Goal: Task Accomplishment & Management: Use online tool/utility

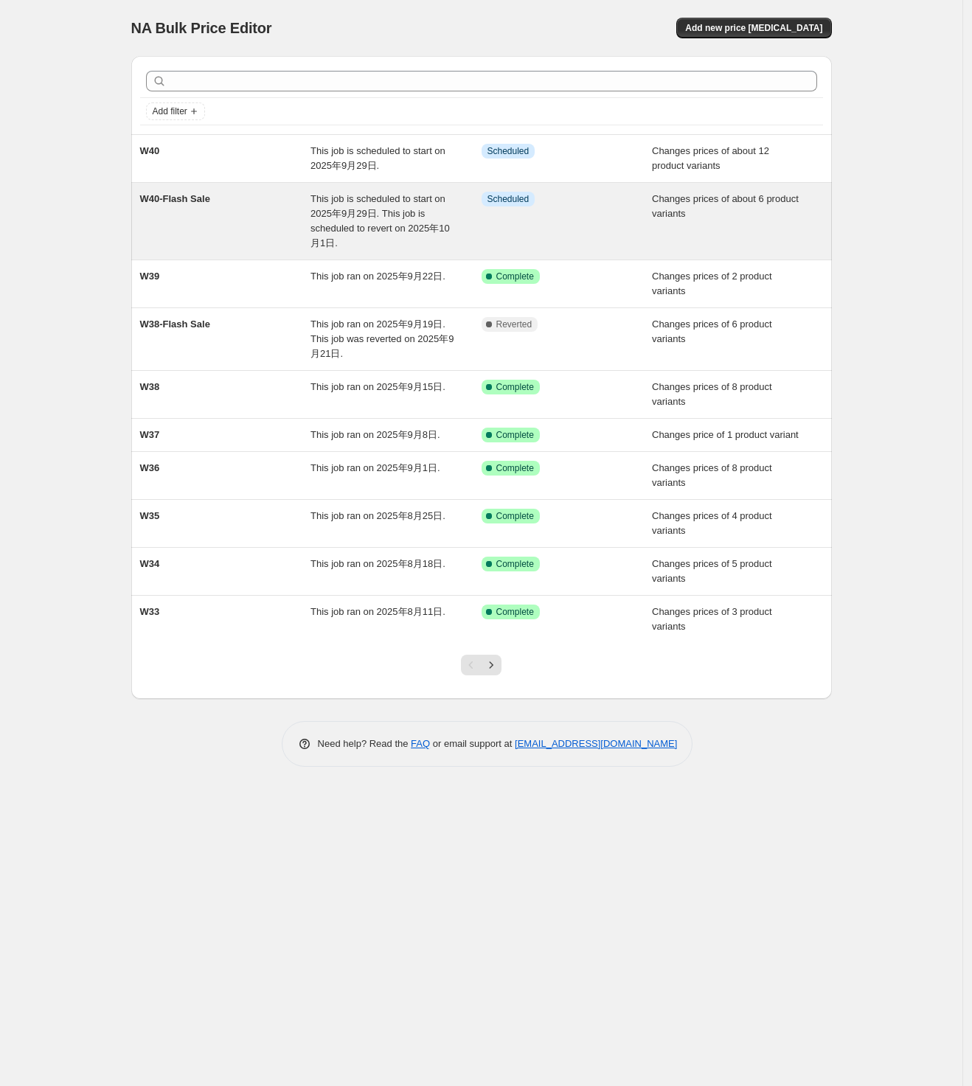
click at [435, 198] on span "This job is scheduled to start on 2025年9月29日. This job is scheduled to revert o…" at bounding box center [380, 220] width 139 height 55
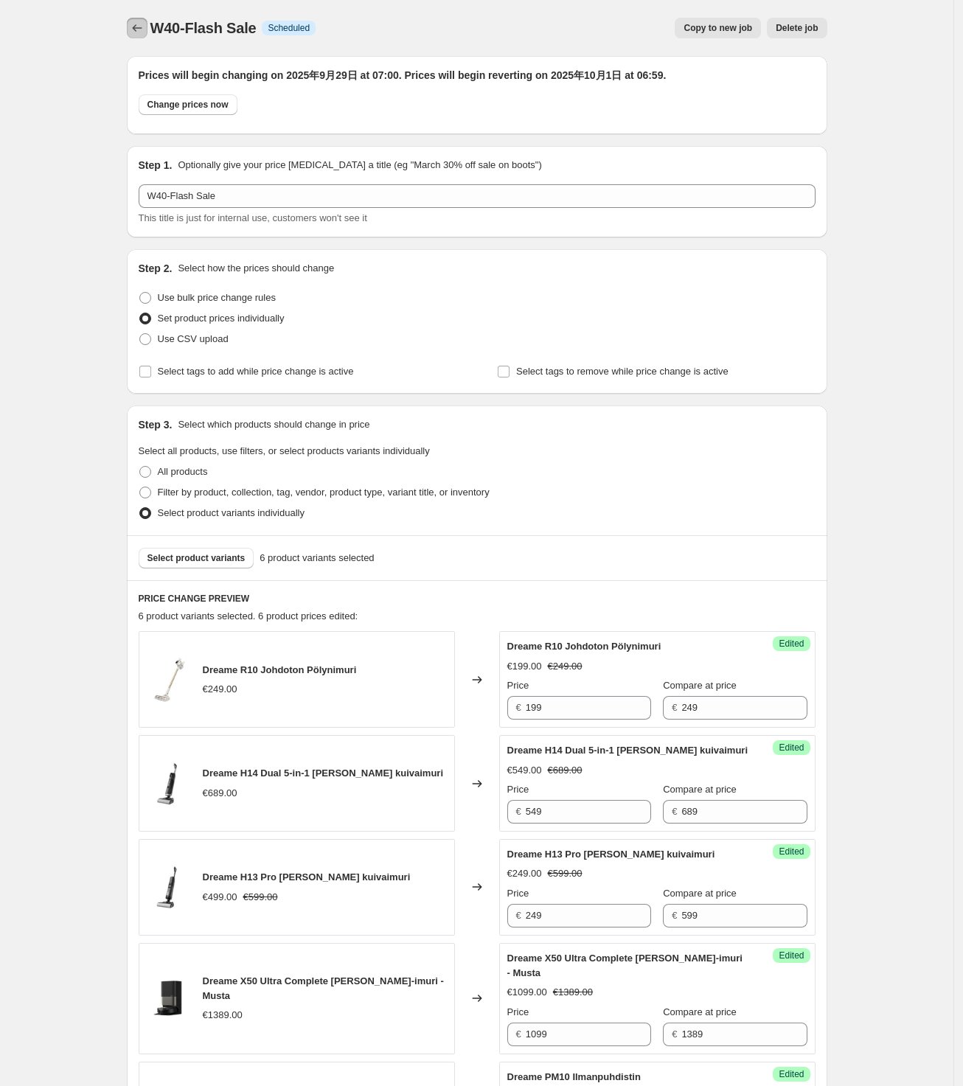
click at [131, 28] on button "Price change jobs" at bounding box center [137, 28] width 21 height 21
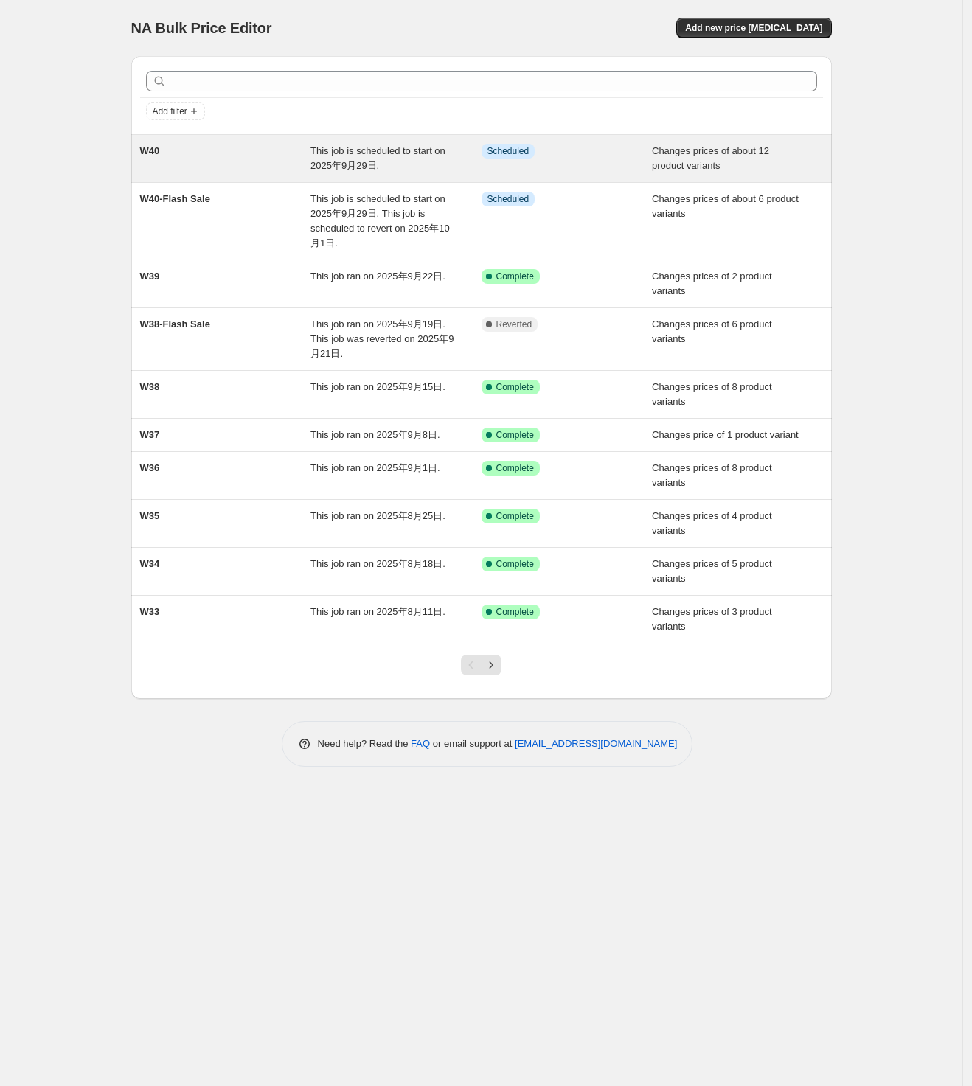
click at [198, 154] on div "W40" at bounding box center [225, 159] width 171 height 30
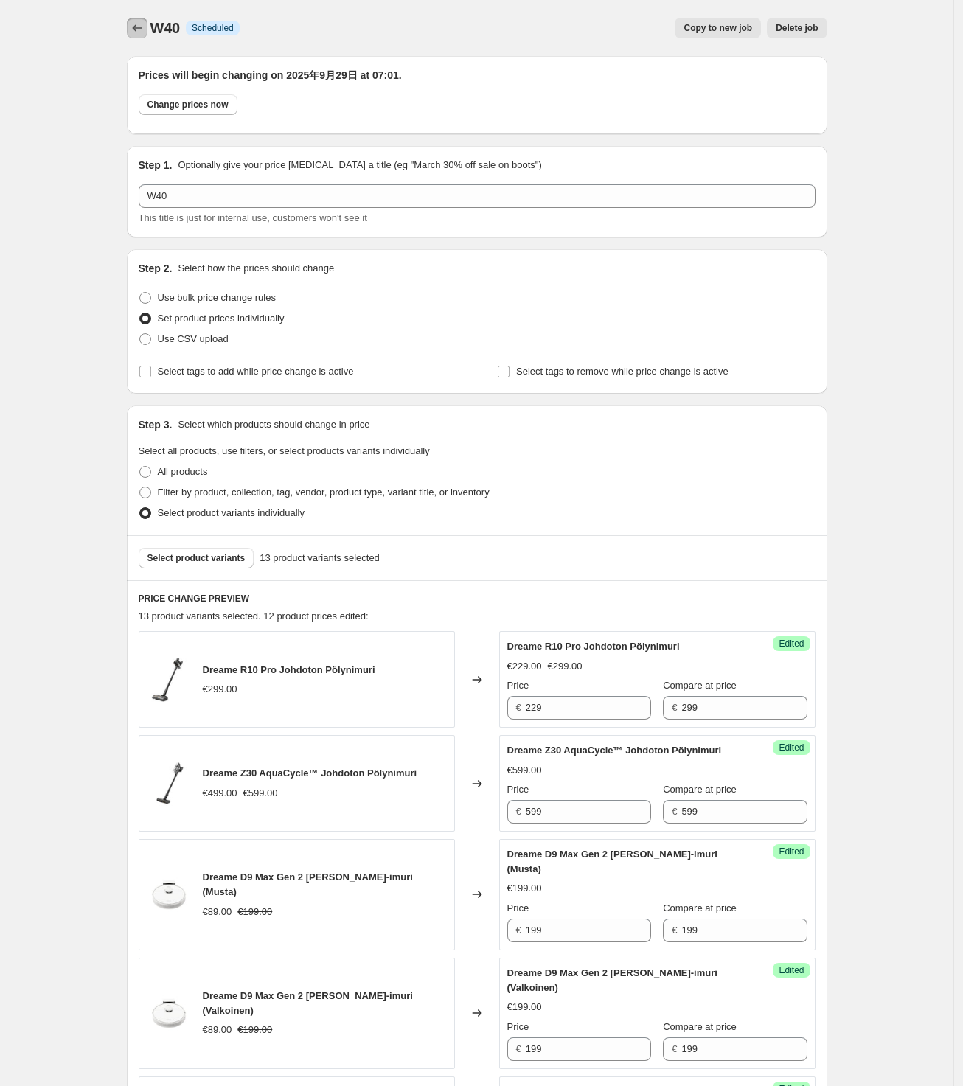
click at [145, 21] on icon "Price change jobs" at bounding box center [137, 28] width 15 height 15
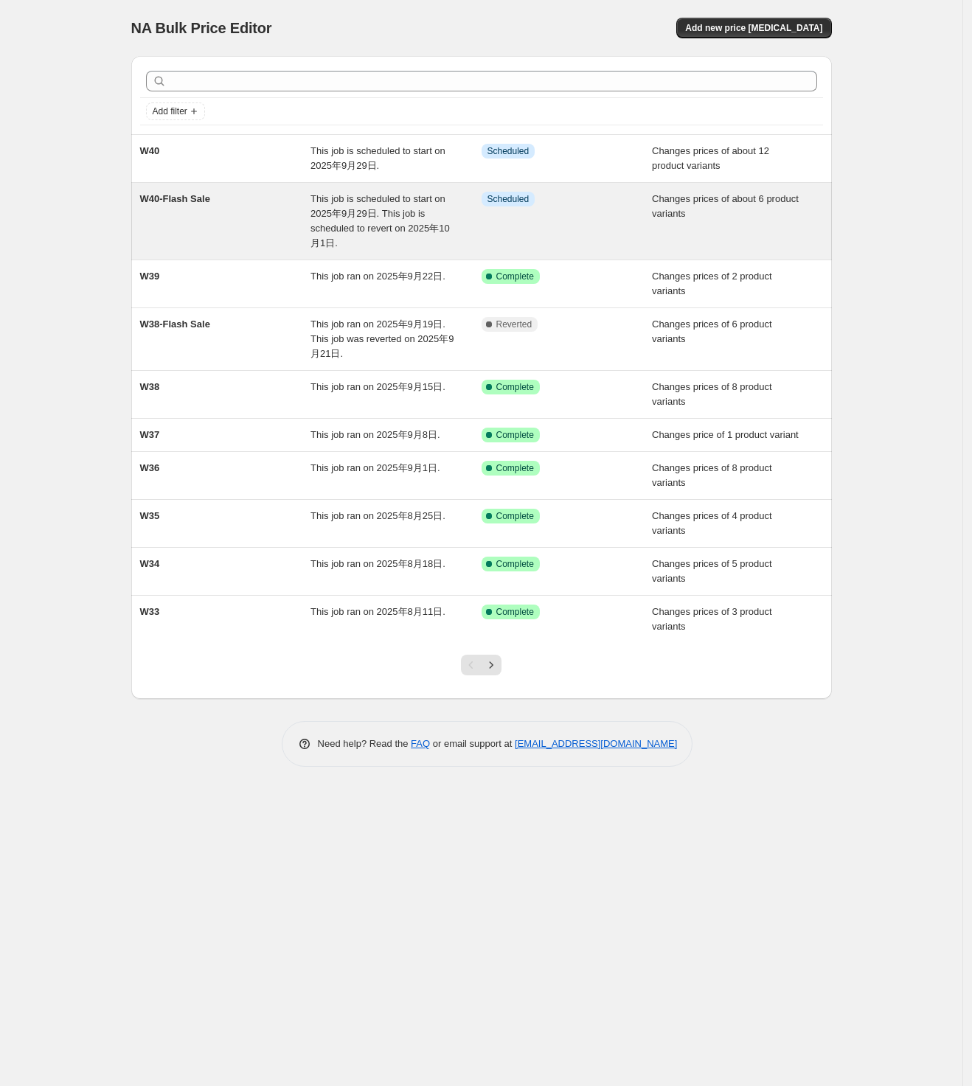
click at [234, 202] on div "W40-Flash Sale" at bounding box center [225, 221] width 171 height 59
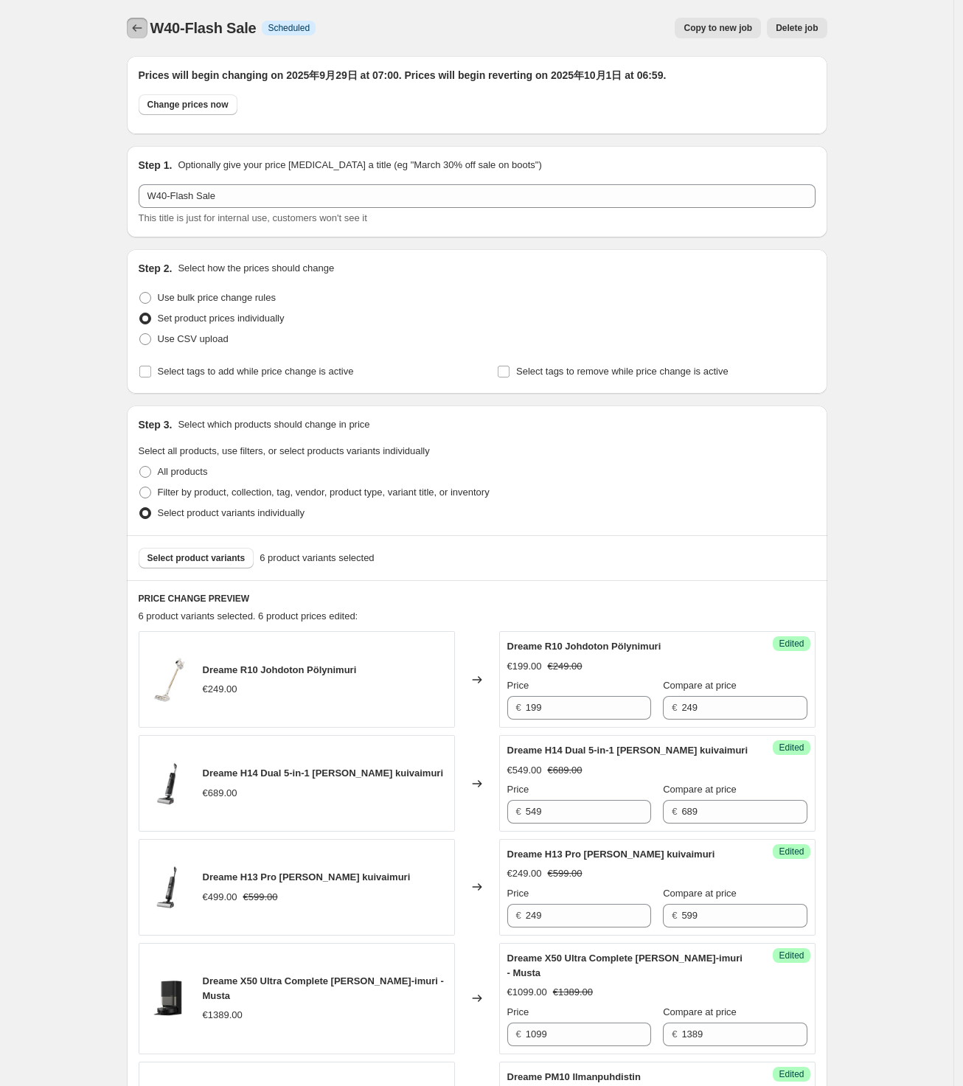
click at [139, 32] on icon "Price change jobs" at bounding box center [137, 28] width 15 height 15
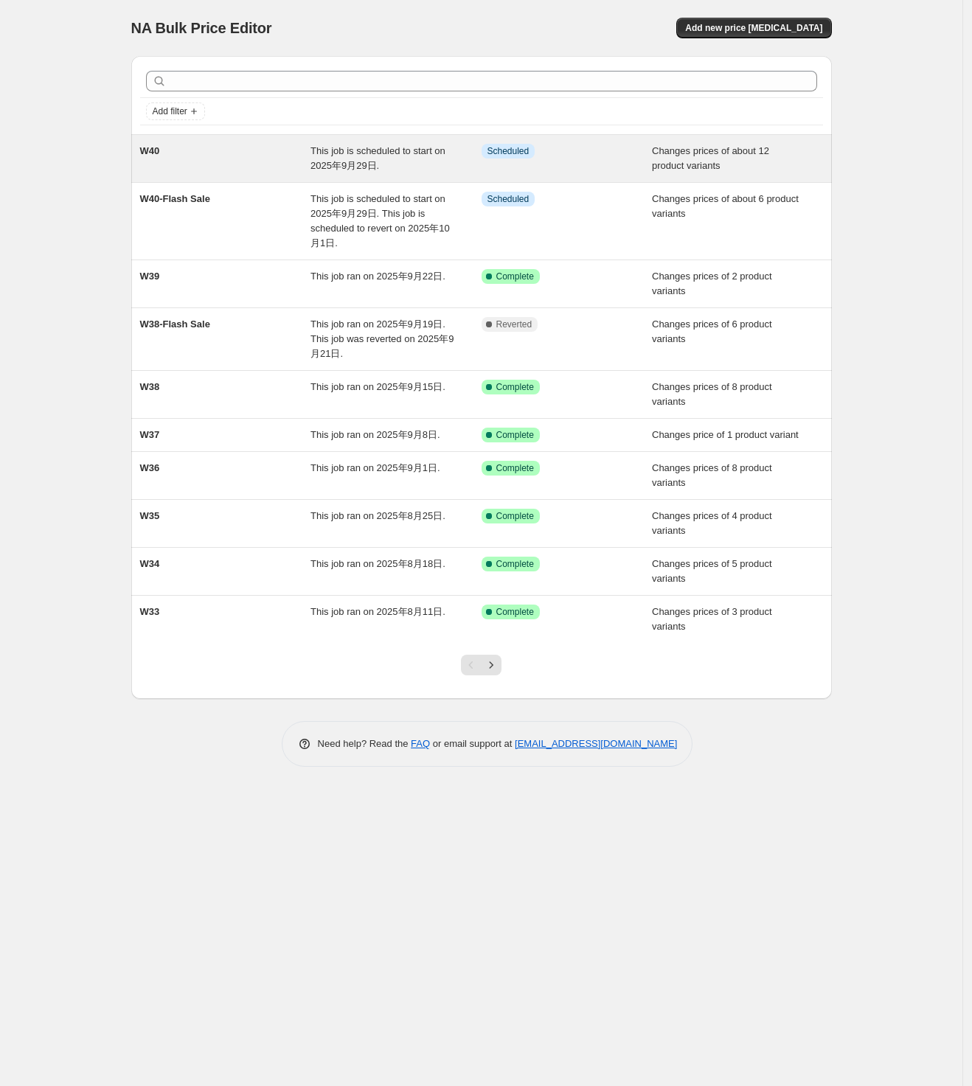
click at [253, 161] on div "W40" at bounding box center [225, 159] width 171 height 30
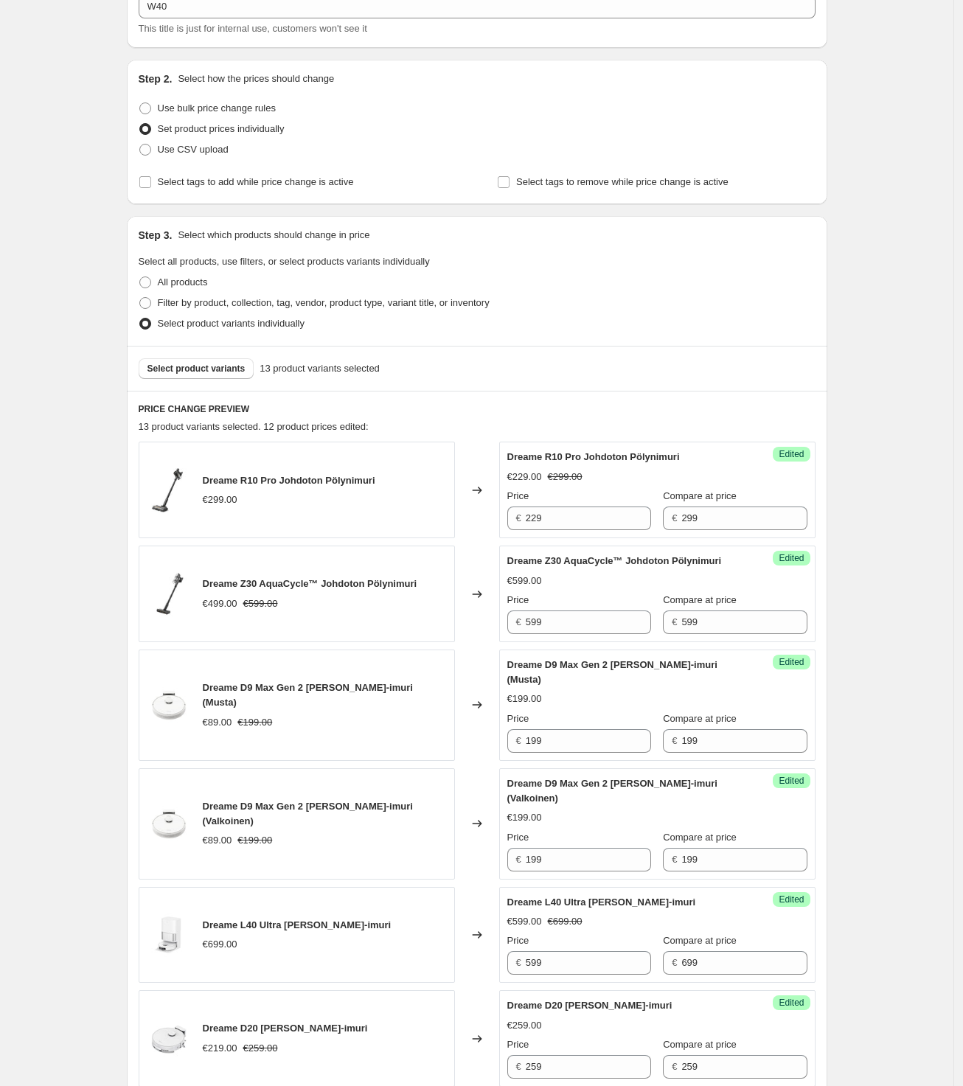
scroll to position [92, 0]
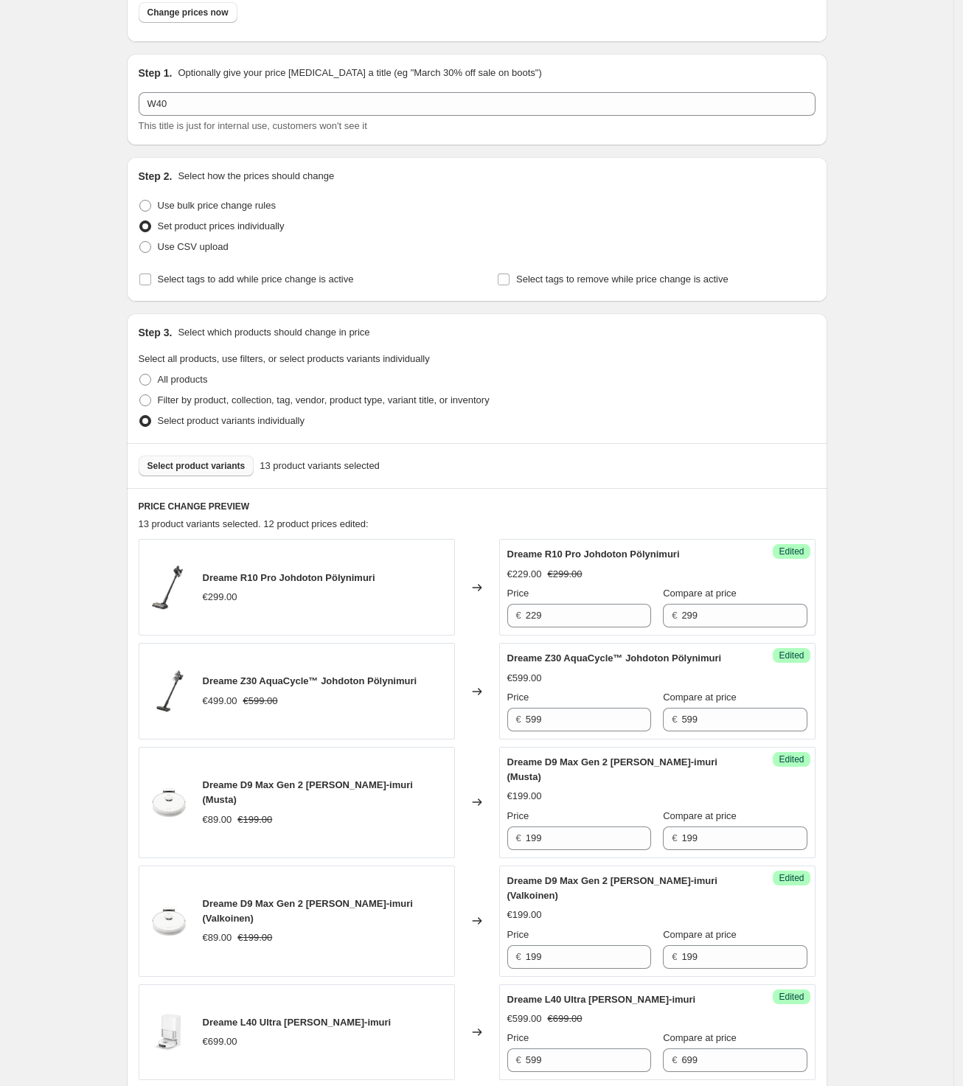
click at [201, 474] on button "Select product variants" at bounding box center [197, 466] width 116 height 21
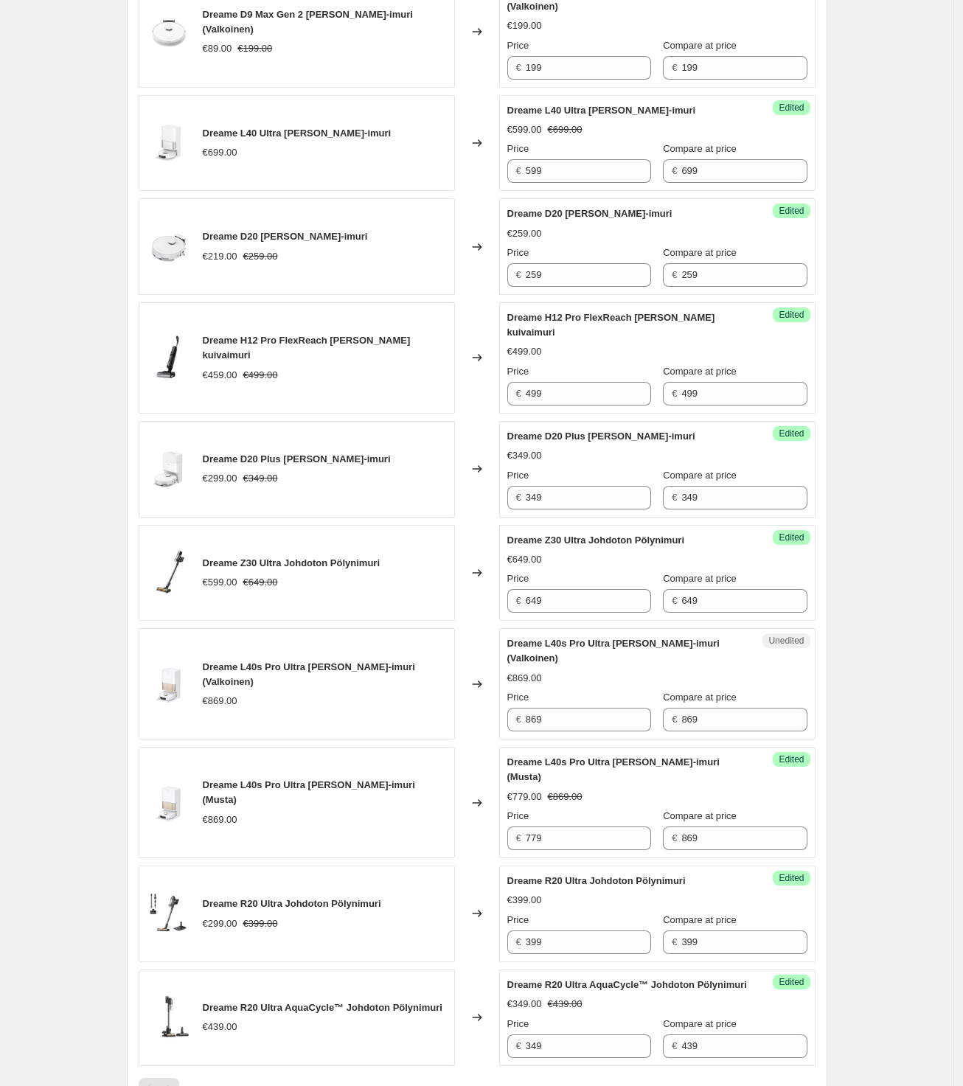
scroll to position [1014, 0]
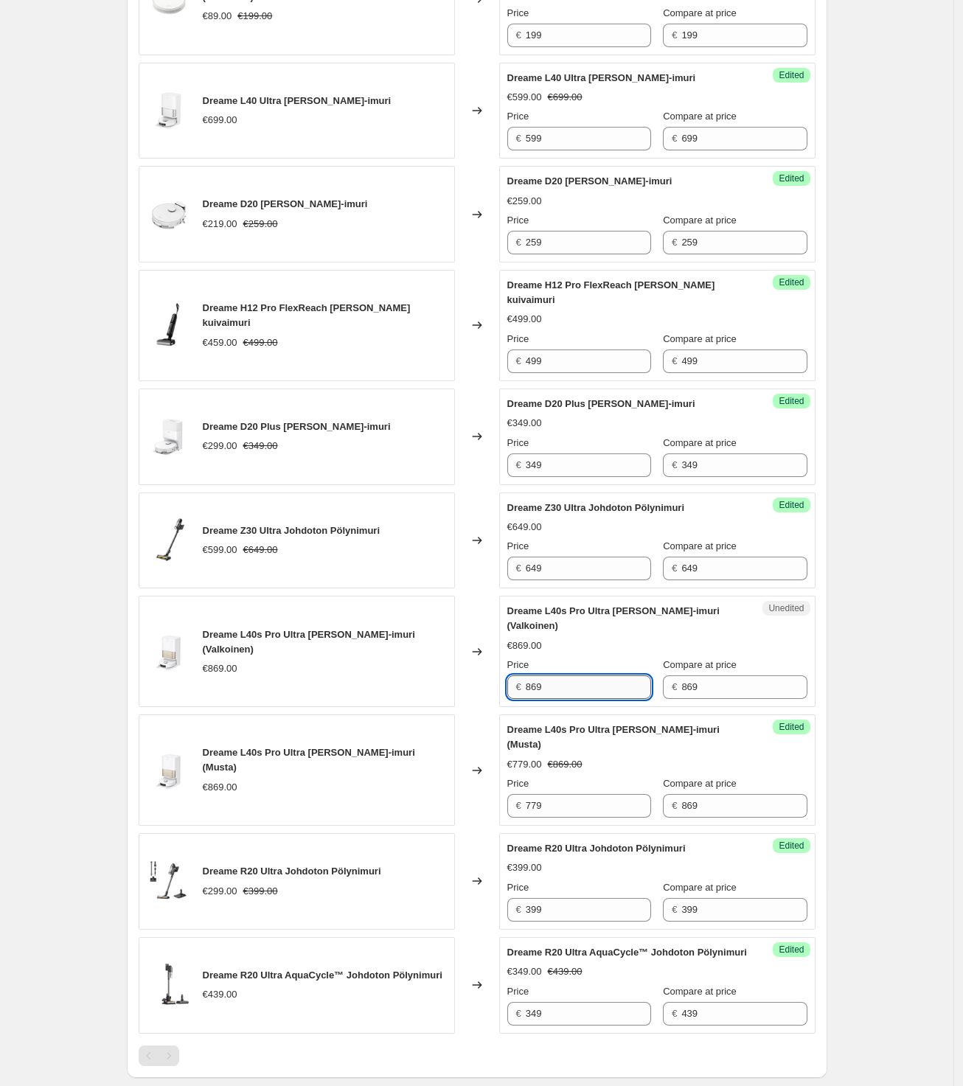
click at [586, 676] on input "869" at bounding box center [588, 688] width 125 height 24
drag, startPoint x: 580, startPoint y: 631, endPoint x: 511, endPoint y: 631, distance: 69.3
click at [511, 676] on div "€ 869" at bounding box center [579, 688] width 144 height 24
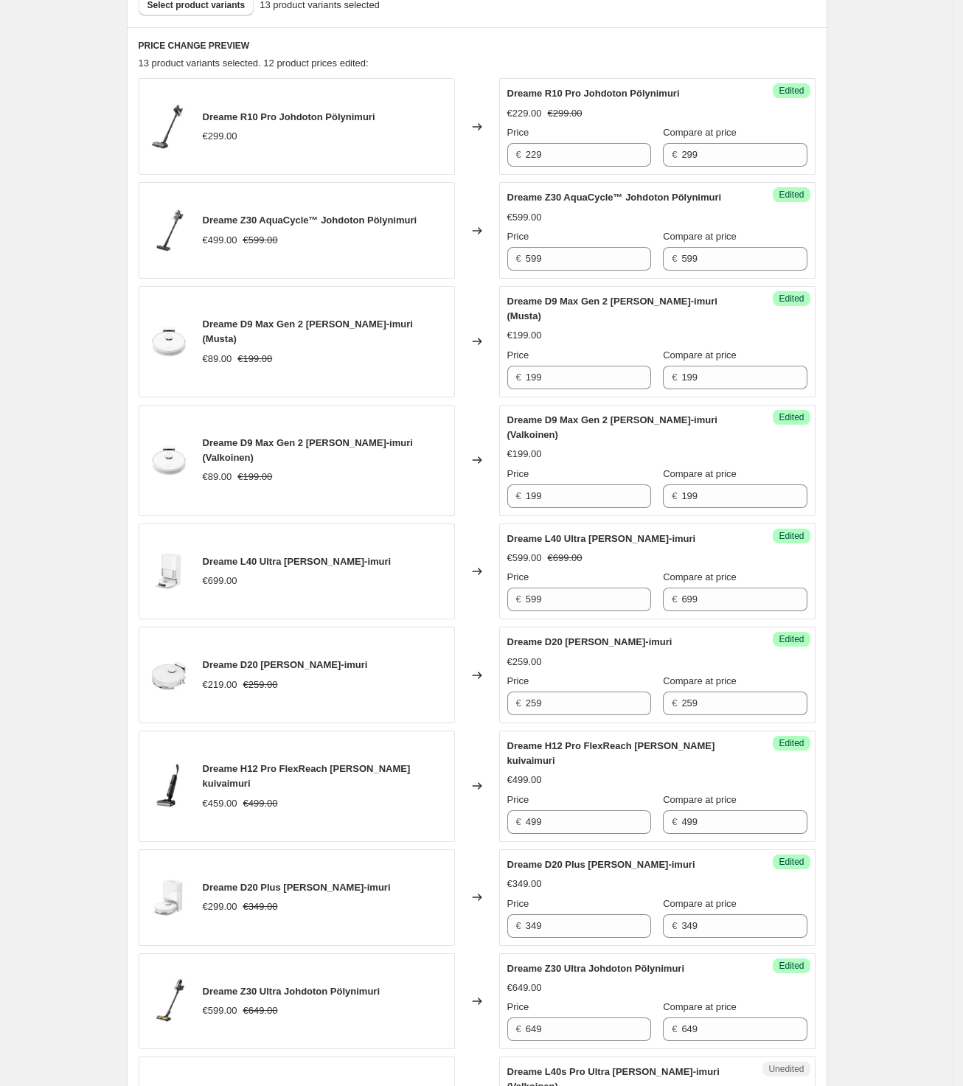
scroll to position [277, 0]
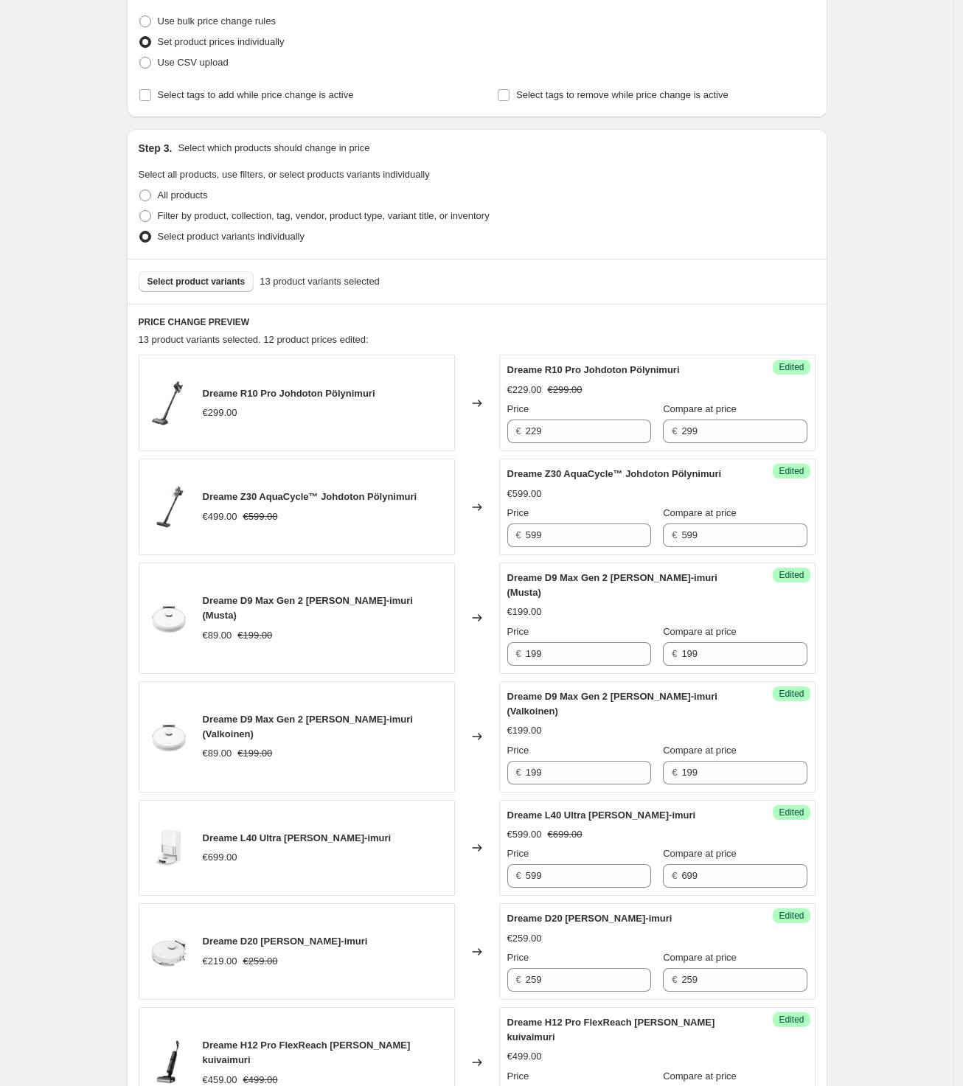
type input "779"
click at [211, 288] on span "Select product variants" at bounding box center [197, 282] width 98 height 12
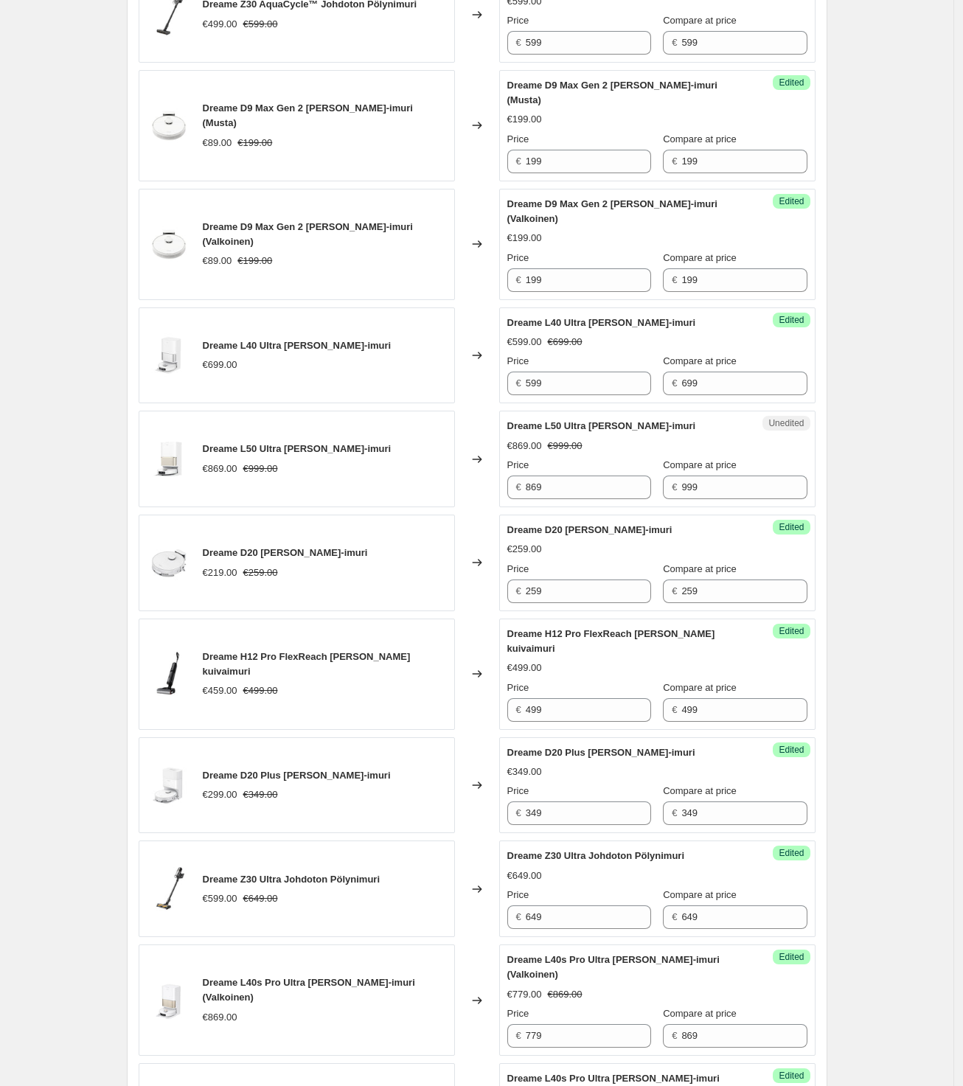
scroll to position [738, 0]
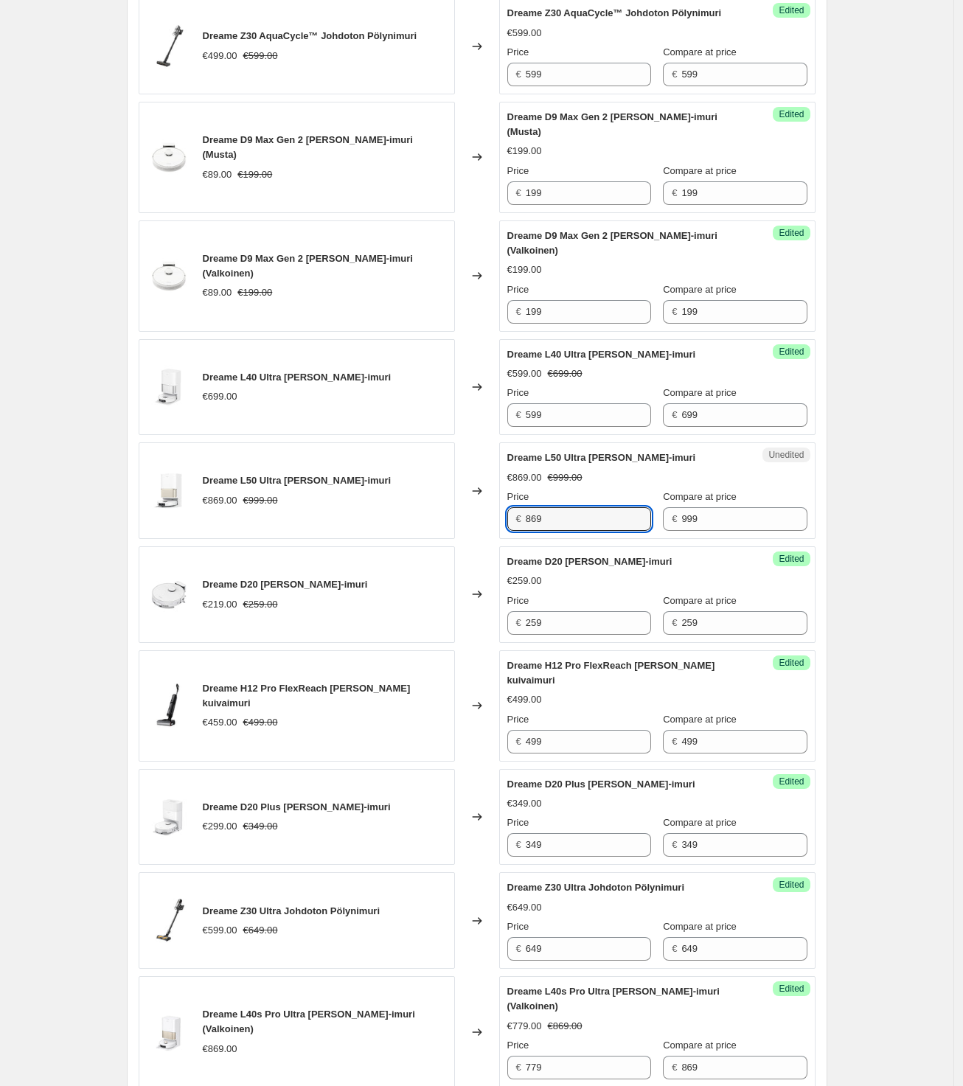
drag, startPoint x: 580, startPoint y: 482, endPoint x: 518, endPoint y: 482, distance: 62.0
click at [518, 507] on div "€ 869" at bounding box center [579, 519] width 144 height 24
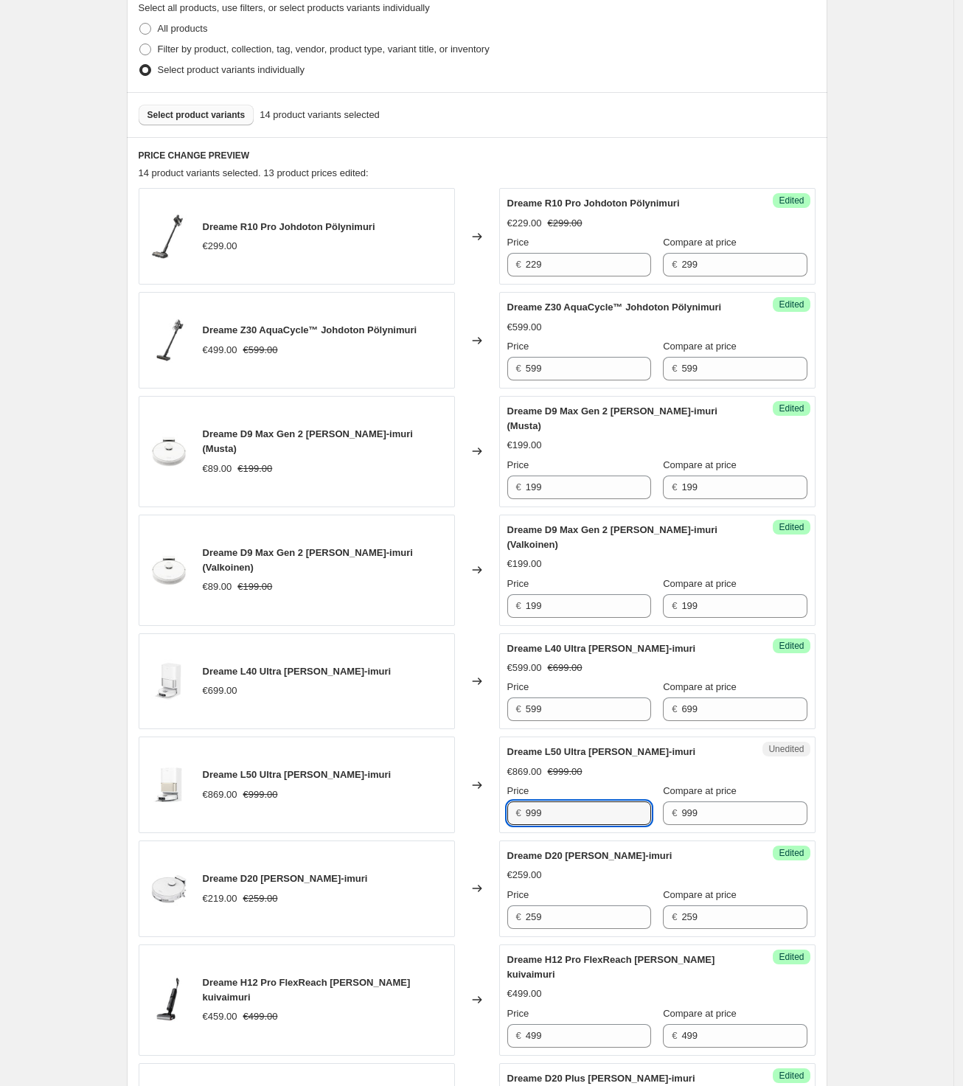
scroll to position [553, 0]
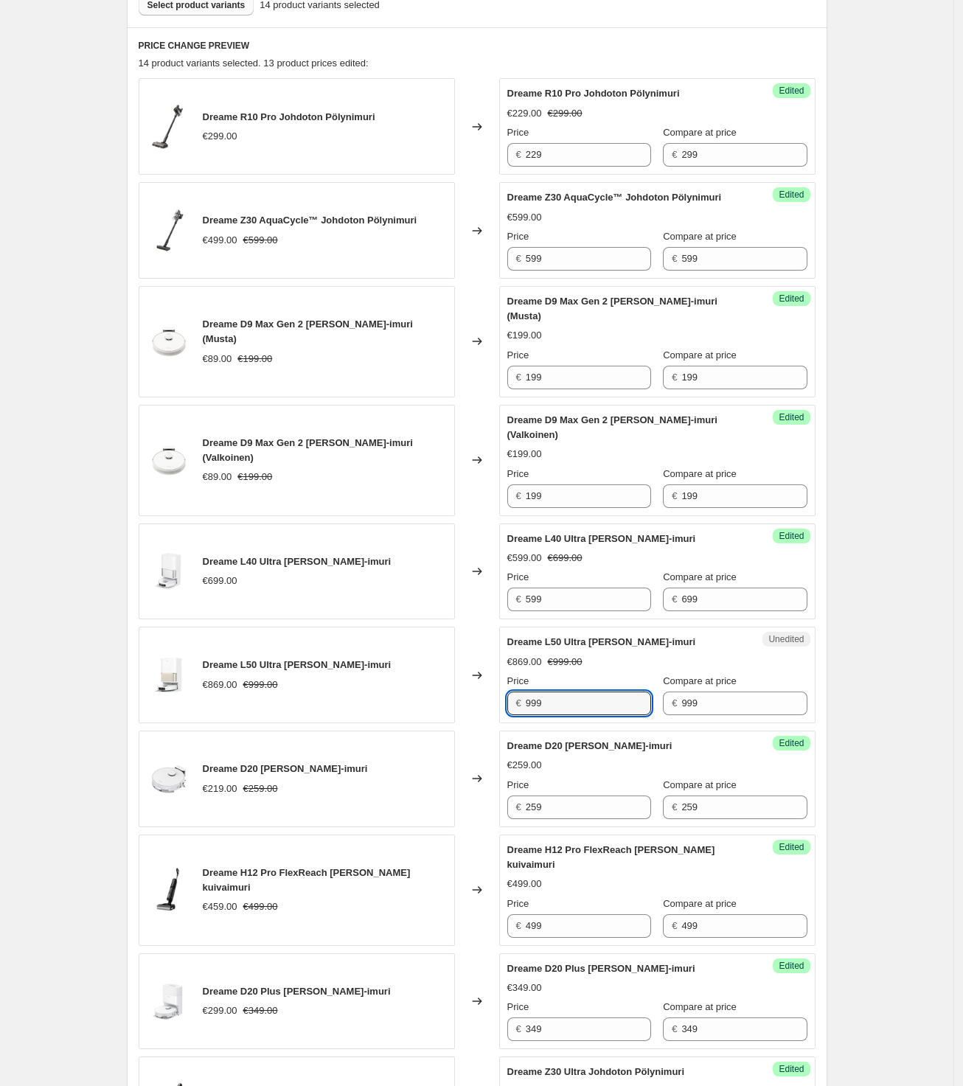
type input "999"
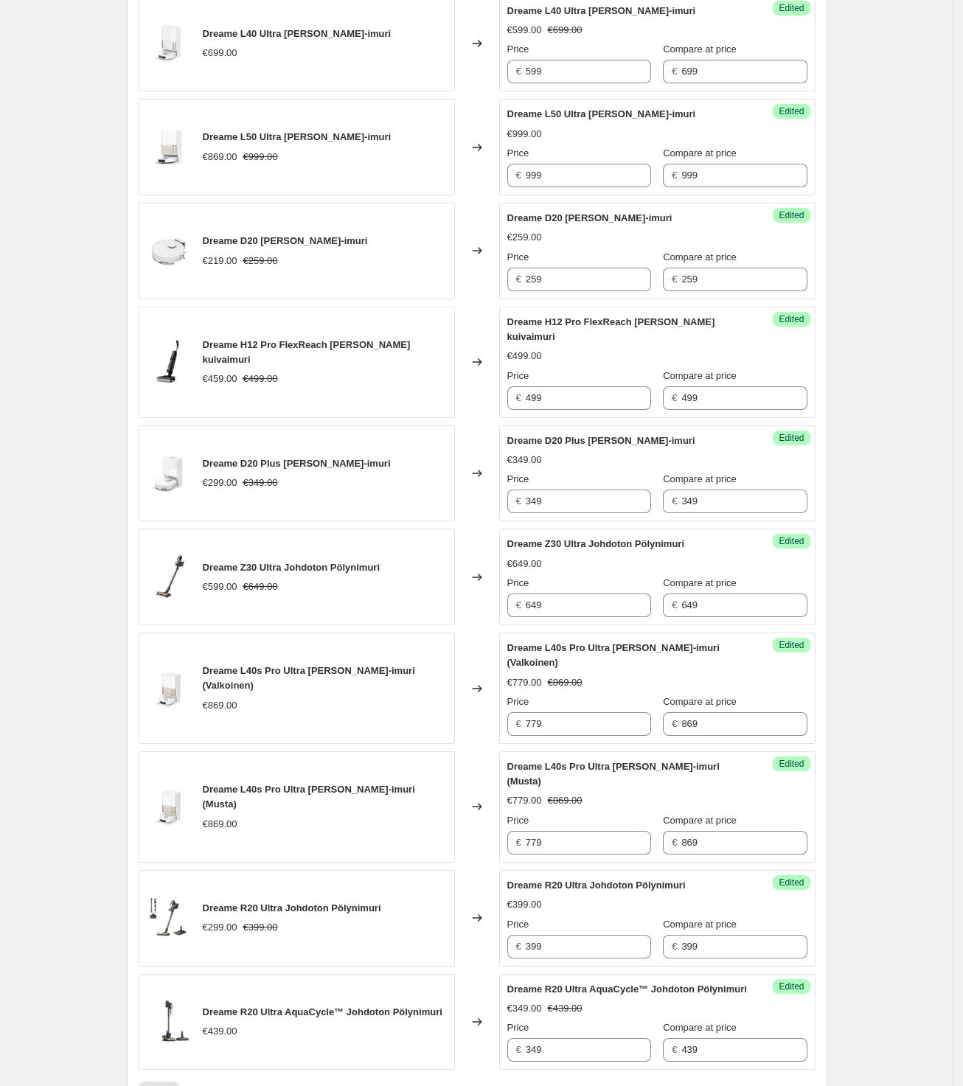
scroll to position [1536, 0]
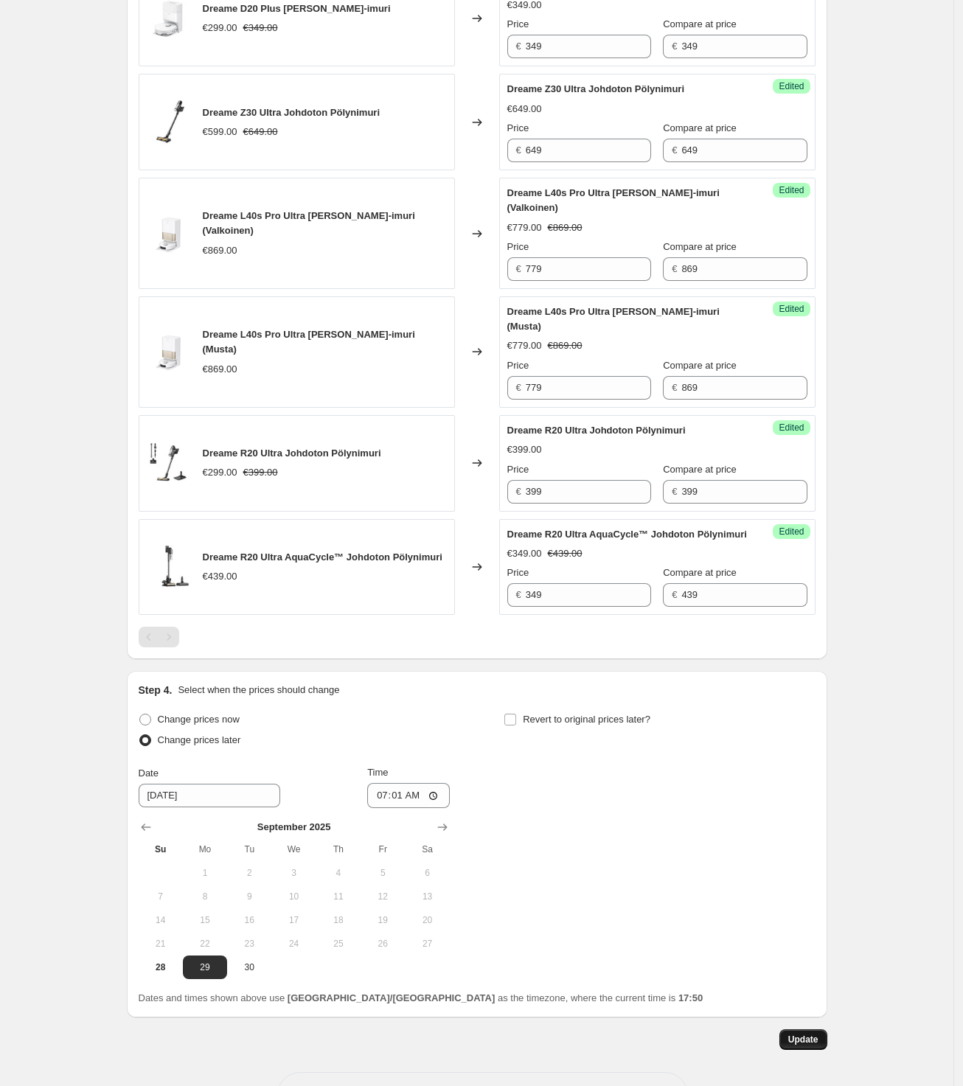
click at [810, 1034] on span "Update" at bounding box center [803, 1040] width 30 height 12
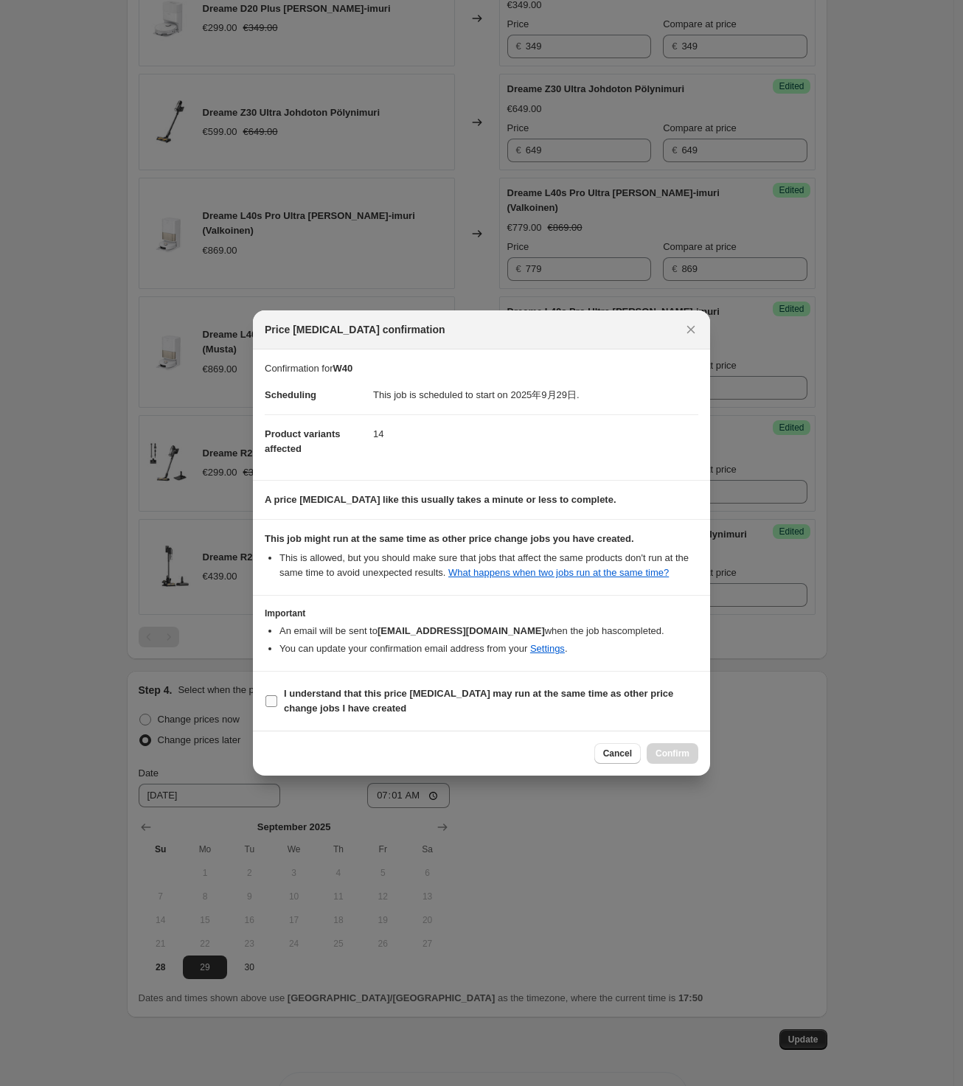
click at [288, 704] on b "I understand that this price [MEDICAL_DATA] may run at the same time as other p…" at bounding box center [478, 701] width 389 height 26
click at [277, 704] on input "I understand that this price [MEDICAL_DATA] may run at the same time as other p…" at bounding box center [272, 702] width 12 height 12
checkbox input "true"
click at [676, 760] on span "Confirm" at bounding box center [673, 754] width 34 height 12
